Goal: Find specific page/section: Find specific page/section

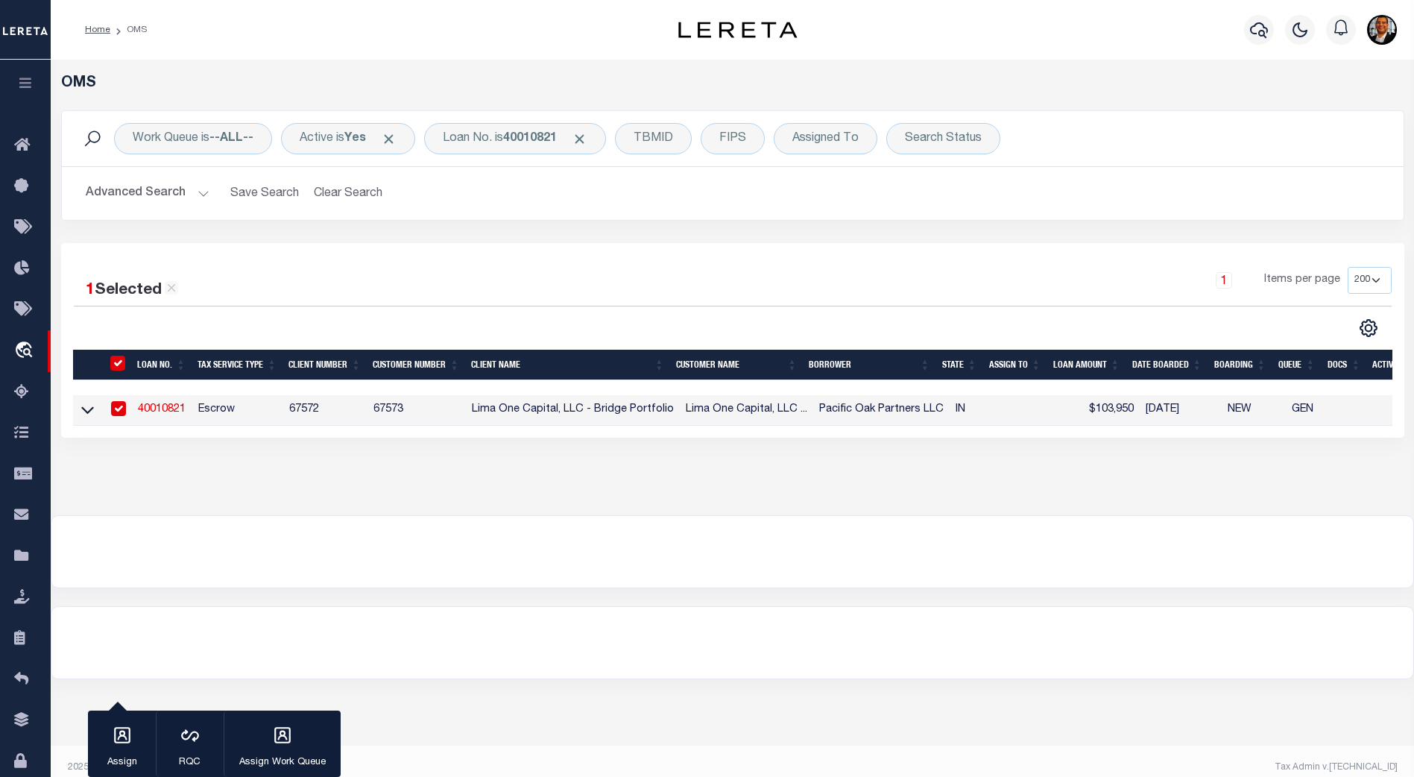
select select "200"
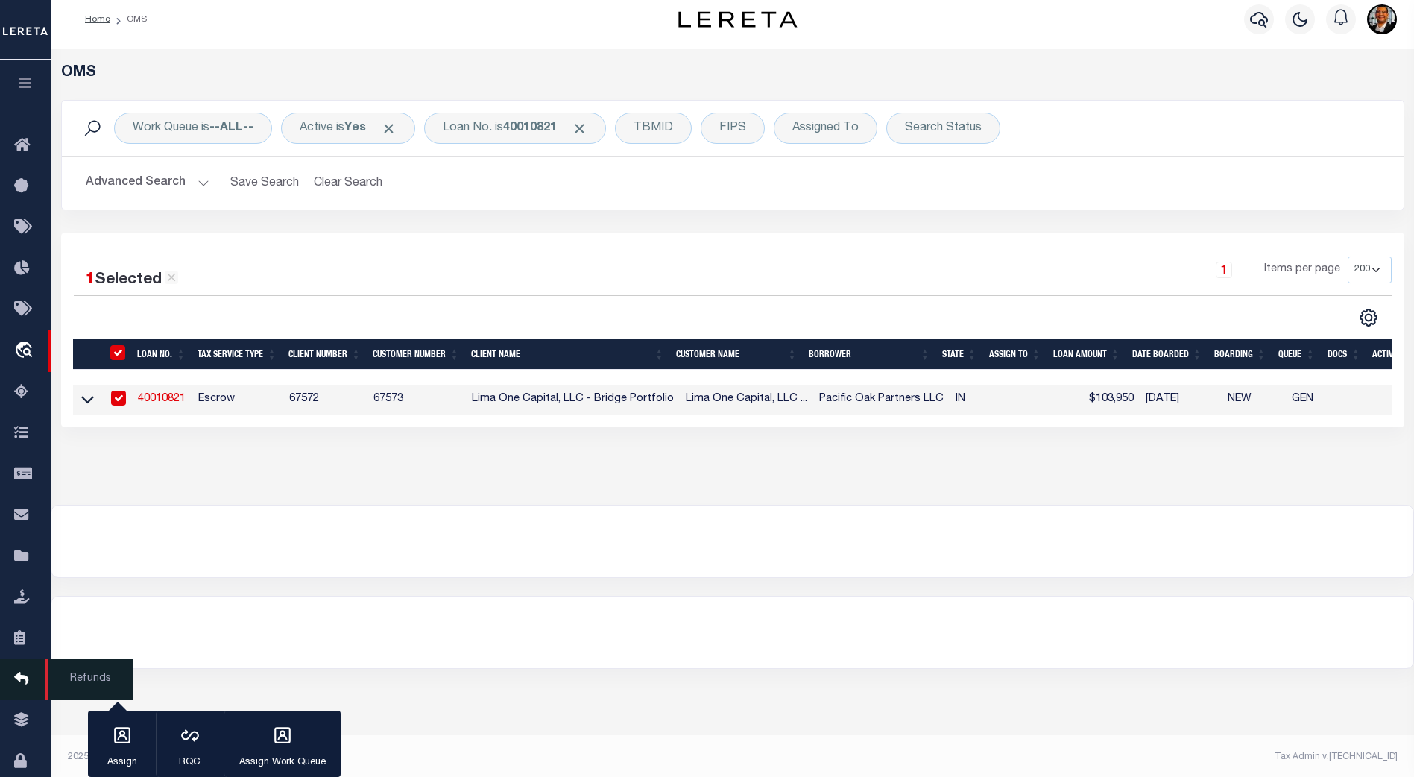
scroll to position [13, 0]
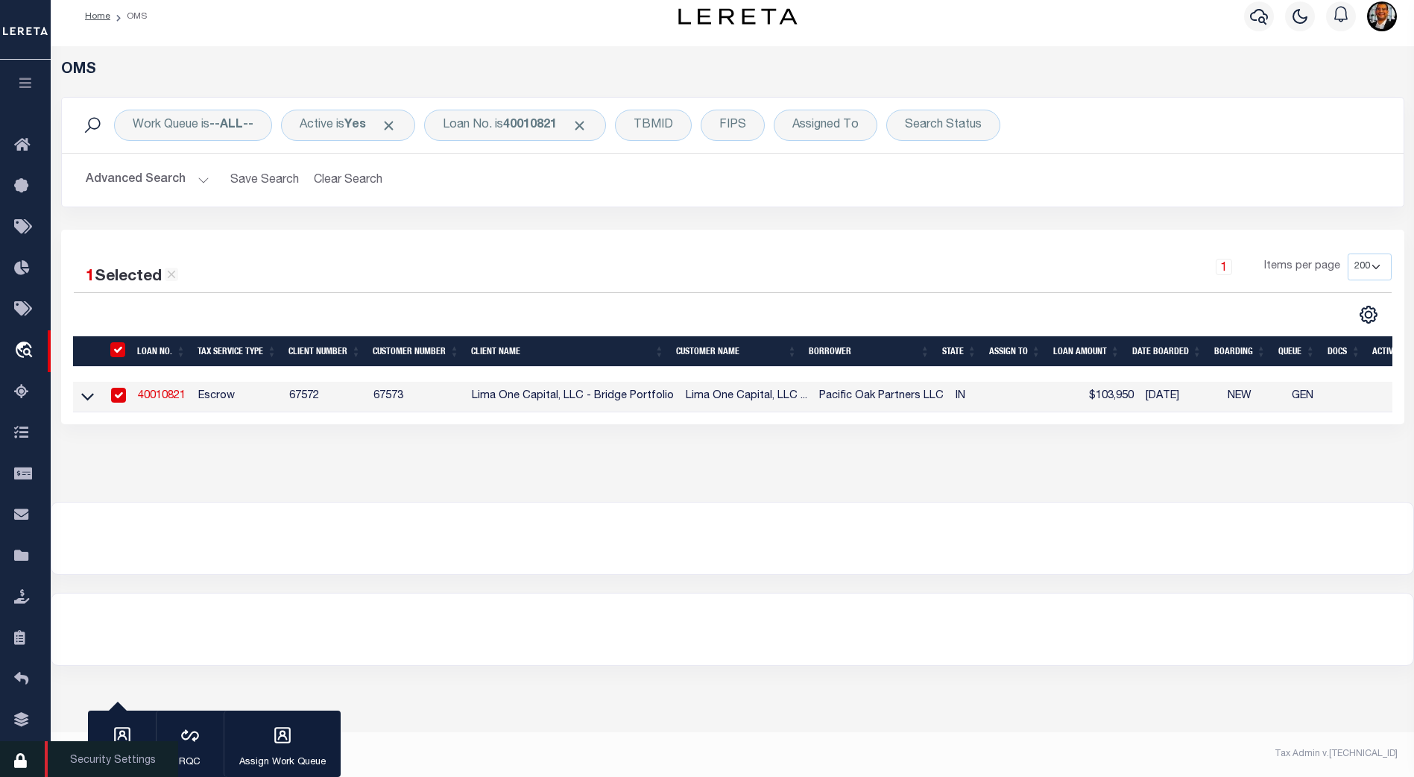
click at [23, 765] on icon at bounding box center [26, 761] width 24 height 19
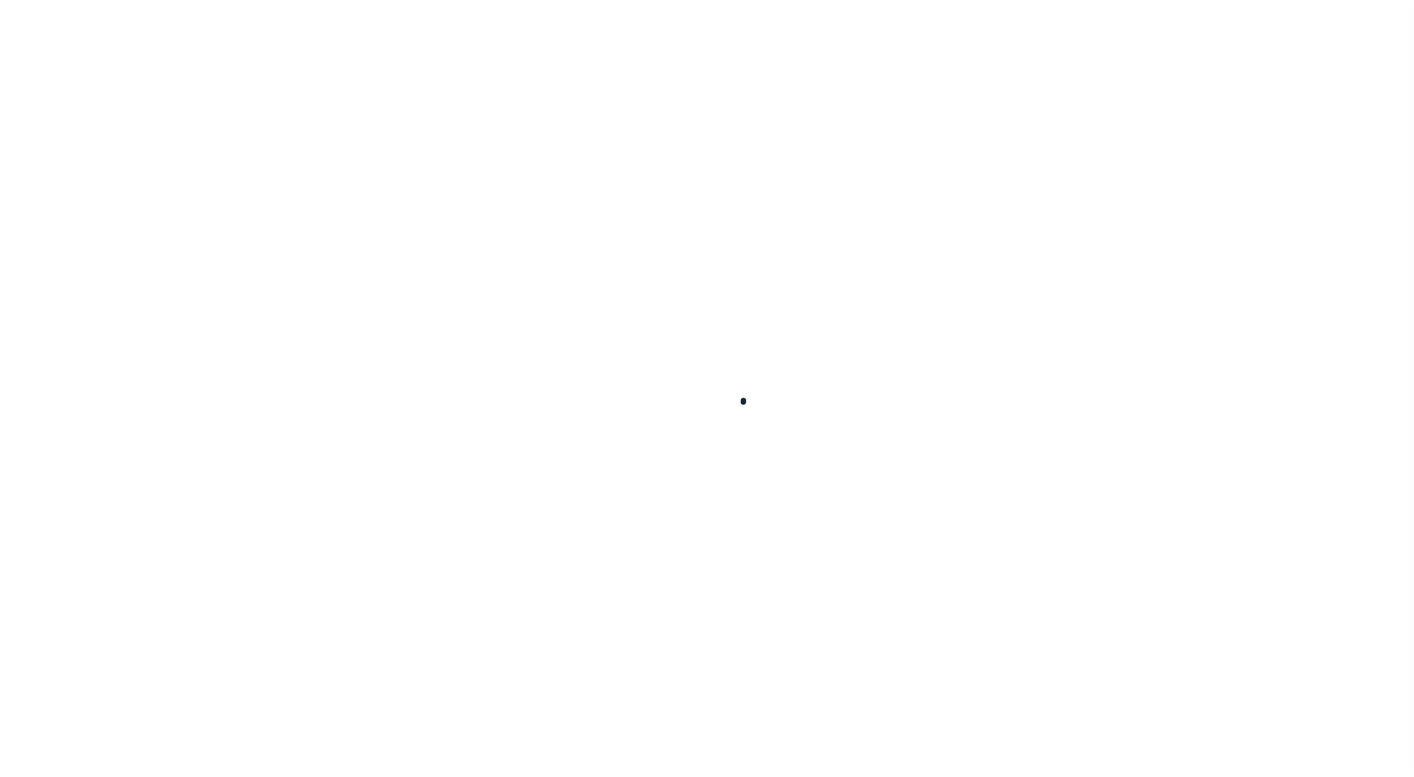
select select "100"
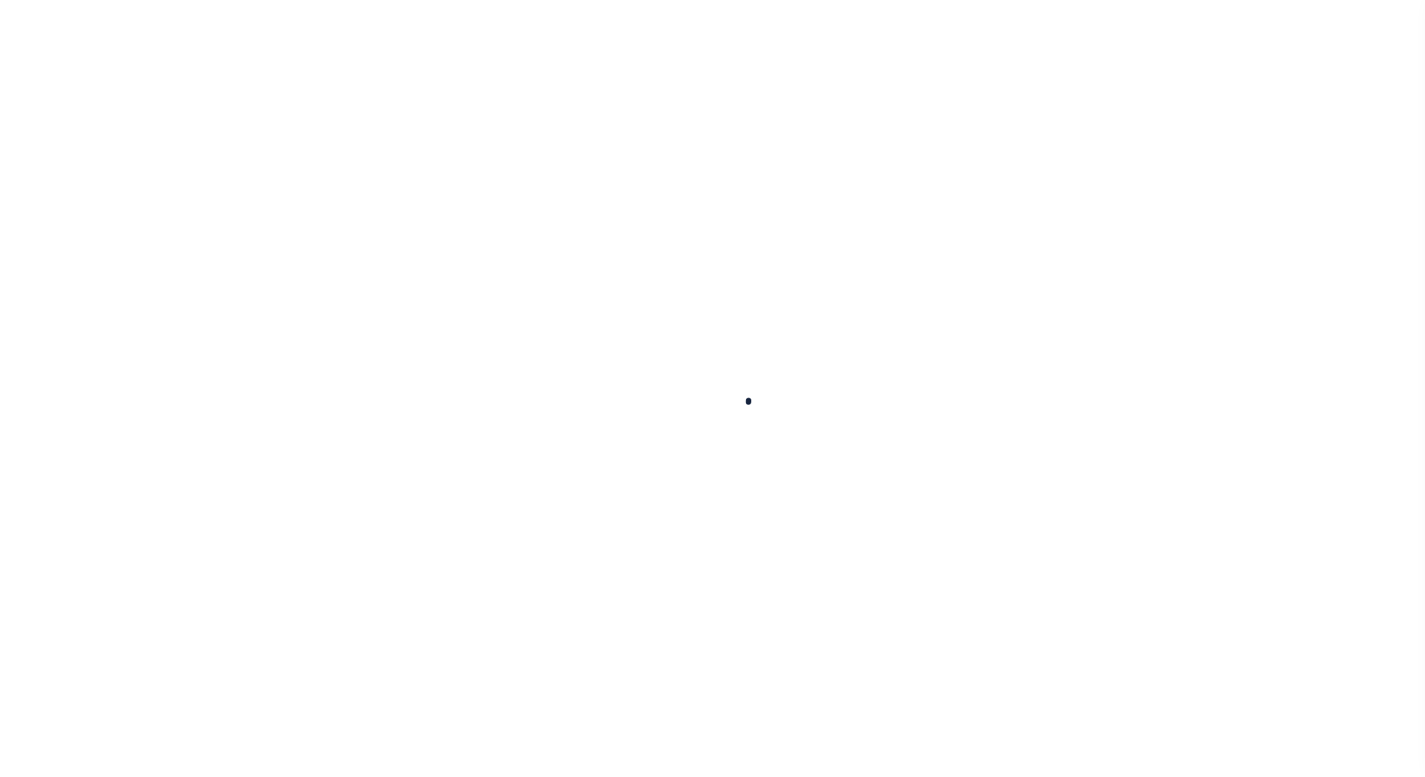
select select "100"
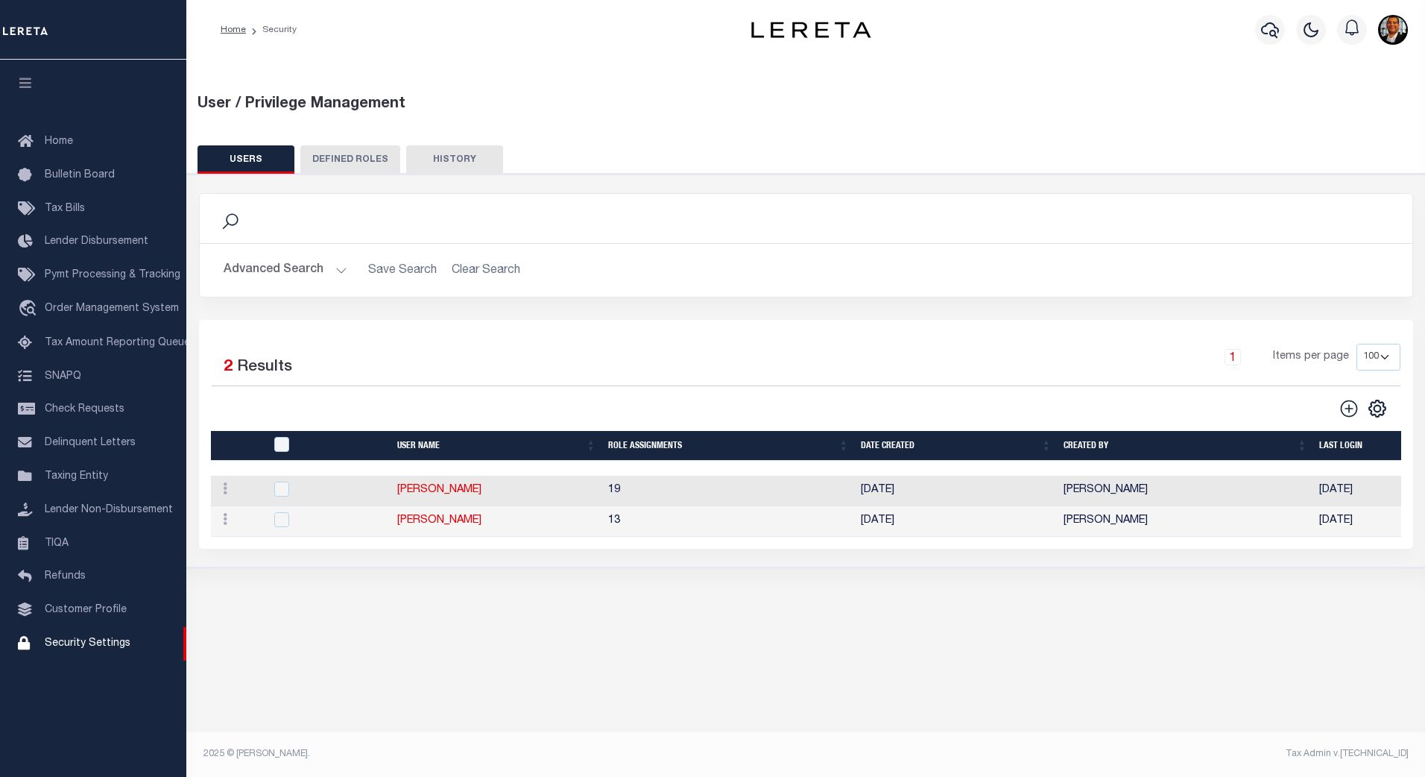
click at [338, 269] on button "Advanced Search" at bounding box center [286, 270] width 124 height 29
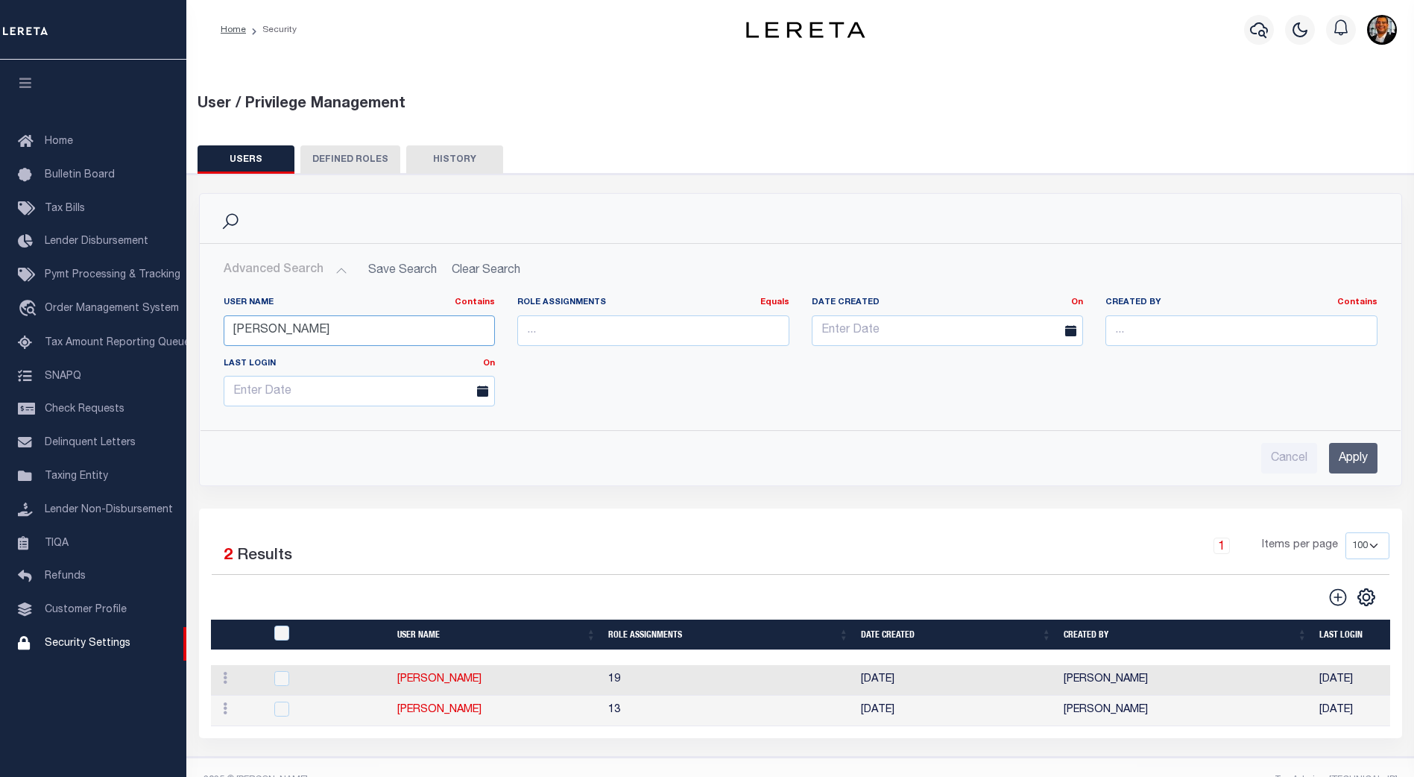
drag, startPoint x: 298, startPoint y: 336, endPoint x: 234, endPoint y: 335, distance: 64.1
click at [234, 334] on input "david" at bounding box center [360, 330] width 272 height 31
